Goal: Information Seeking & Learning: Learn about a topic

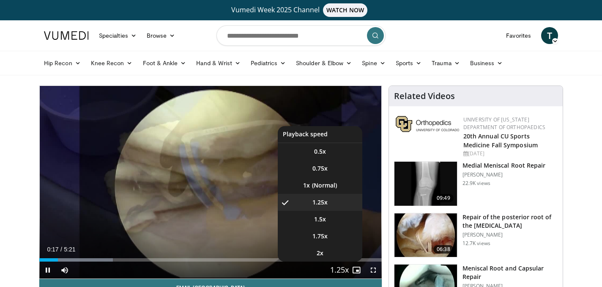
click at [337, 272] on span "Video Player" at bounding box center [340, 270] width 12 height 17
click at [336, 270] on span "Video Player" at bounding box center [340, 270] width 12 height 17
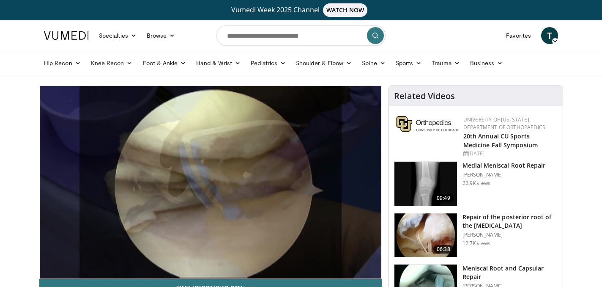
click at [336, 270] on div "10 seconds Tap to unmute" at bounding box center [210, 182] width 343 height 193
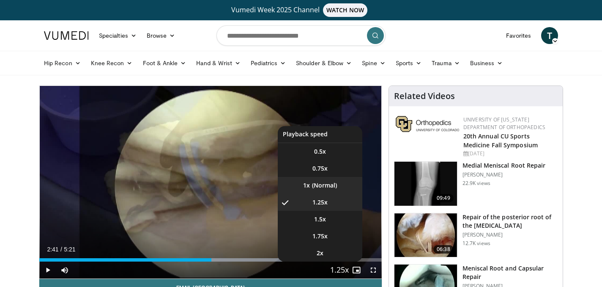
click at [311, 185] on li "1x" at bounding box center [320, 185] width 85 height 17
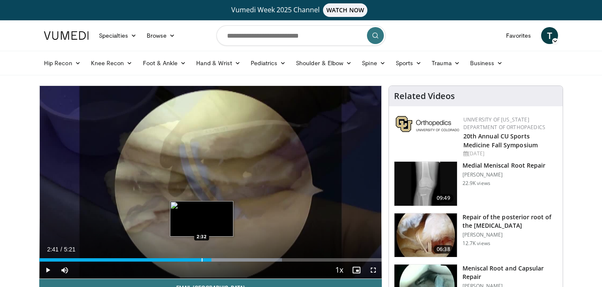
click at [201, 259] on div "2:41" at bounding box center [125, 259] width 172 height 3
click at [191, 260] on div "Progress Bar" at bounding box center [191, 259] width 1 height 3
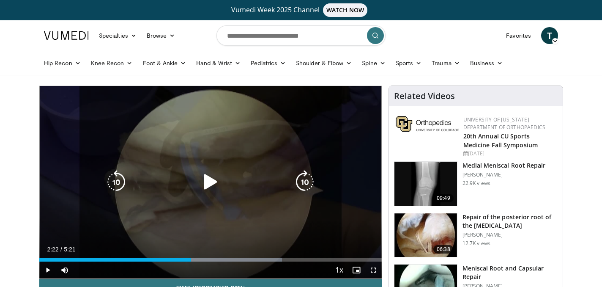
click at [206, 180] on icon "Video Player" at bounding box center [211, 182] width 24 height 24
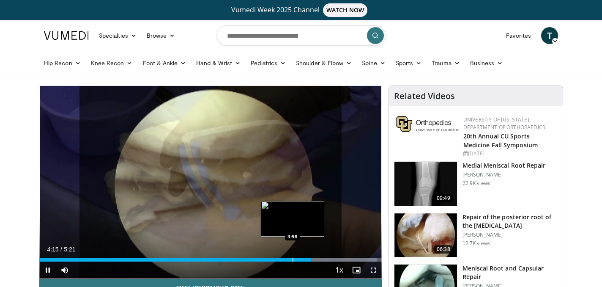
click at [293, 261] on div "Progress Bar" at bounding box center [293, 259] width 1 height 3
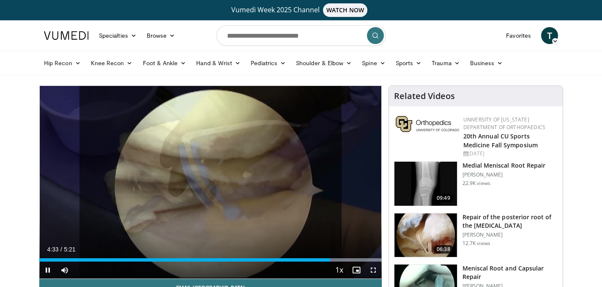
click at [309, 248] on div "Current Time 4:33 / Duration 5:21" at bounding box center [210, 249] width 343 height 8
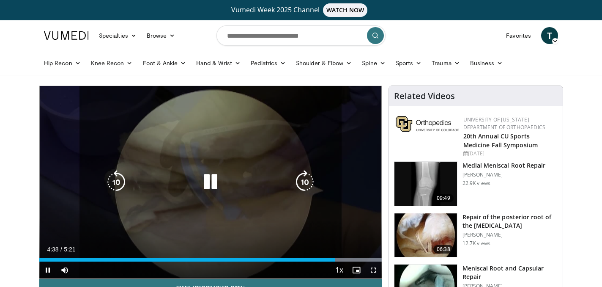
click at [211, 182] on icon "Video Player" at bounding box center [211, 182] width 24 height 24
click at [208, 187] on icon "Video Player" at bounding box center [211, 182] width 24 height 24
click at [303, 185] on icon "Video Player" at bounding box center [305, 182] width 24 height 24
click at [209, 182] on icon "Video Player" at bounding box center [211, 182] width 24 height 24
click at [212, 182] on icon "Video Player" at bounding box center [211, 182] width 24 height 24
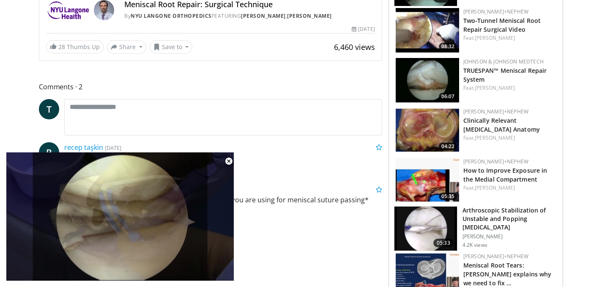
scroll to position [304, 0]
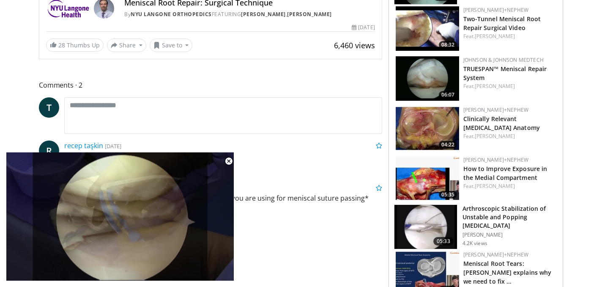
click at [422, 184] on img at bounding box center [427, 178] width 63 height 44
click at [473, 180] on link "How to Improve Exposure in the Medial Compartment" at bounding box center [506, 173] width 84 height 17
click at [487, 165] on link "How to Improve Exposure in the Medial Compartment" at bounding box center [506, 173] width 84 height 17
click at [485, 171] on link "How to Improve Exposure in the Medial Compartment" at bounding box center [506, 173] width 84 height 17
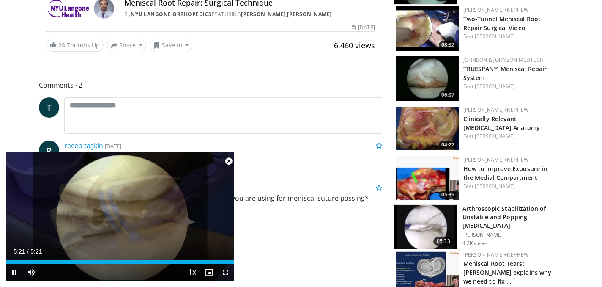
click at [231, 160] on span "Video Player" at bounding box center [228, 161] width 17 height 17
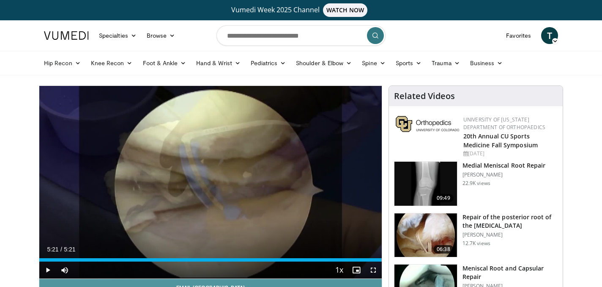
scroll to position [52, 0]
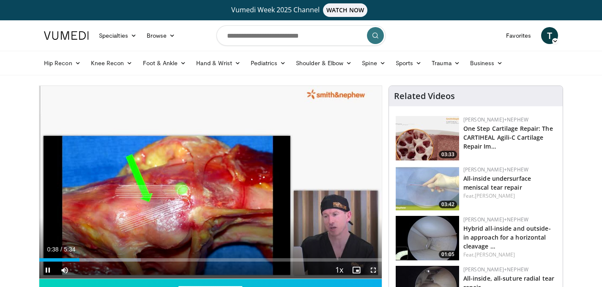
click at [371, 270] on span "Video Player" at bounding box center [373, 269] width 17 height 17
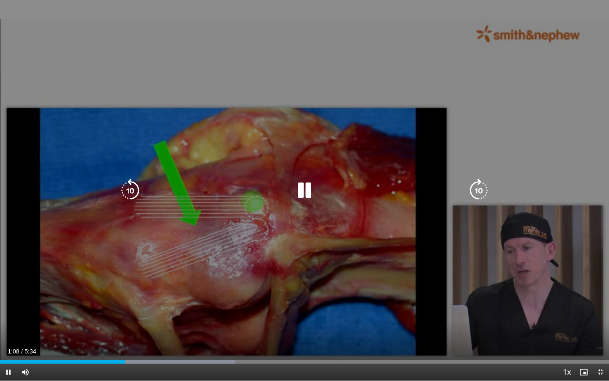
click at [334, 286] on div "10 seconds Tap to unmute" at bounding box center [304, 190] width 609 height 380
click at [306, 192] on icon "Video Player" at bounding box center [305, 191] width 24 height 24
click at [211, 228] on div "10 seconds Tap to unmute" at bounding box center [304, 190] width 609 height 380
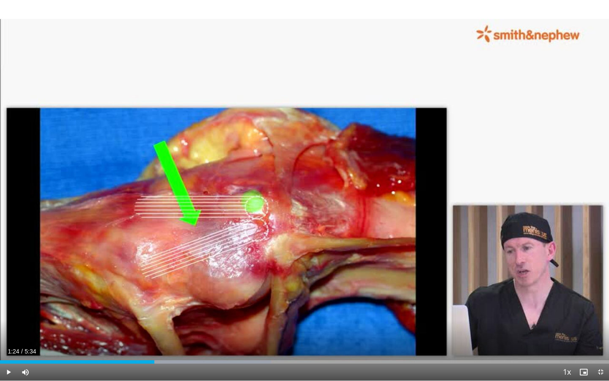
click at [211, 228] on div "10 seconds Tap to unmute" at bounding box center [304, 190] width 609 height 380
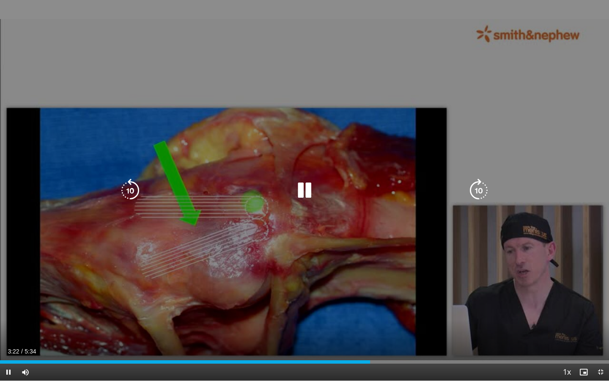
click at [480, 193] on icon "Video Player" at bounding box center [479, 191] width 24 height 24
click at [485, 189] on icon "Video Player" at bounding box center [479, 191] width 24 height 24
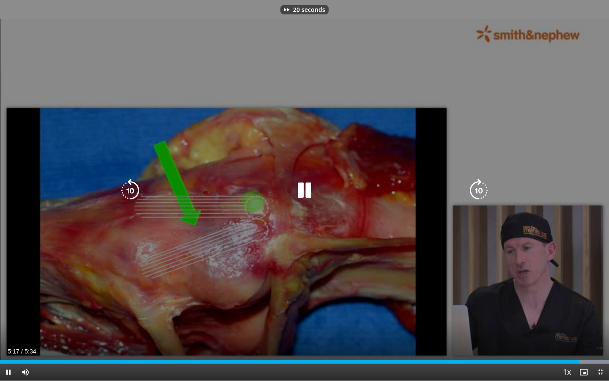
click at [485, 189] on icon "Video Player" at bounding box center [479, 191] width 24 height 24
